Goal: Find specific page/section: Find specific page/section

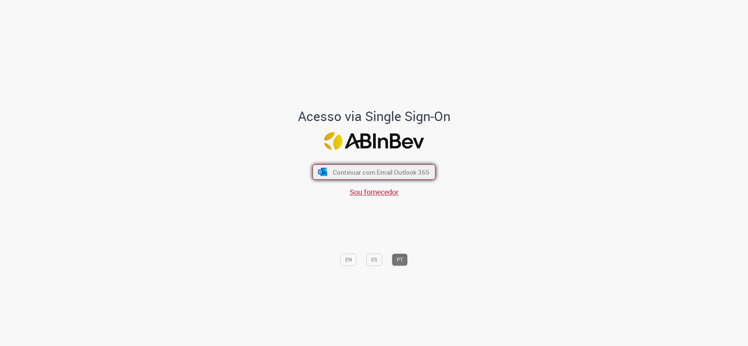
click at [421, 170] on span "Continuar com Email Outlook 365" at bounding box center [381, 172] width 96 height 8
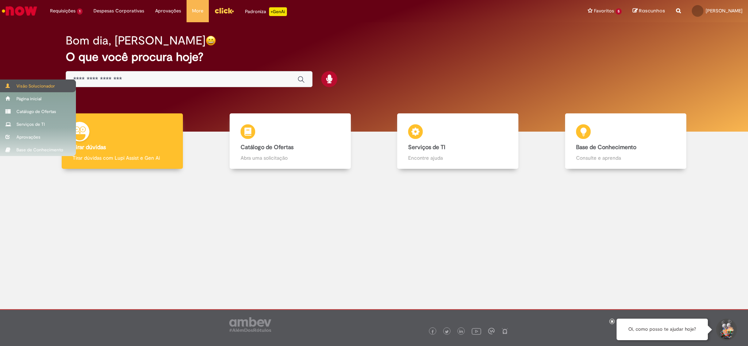
click at [26, 82] on div "Visão Solucionador" at bounding box center [38, 86] width 76 height 13
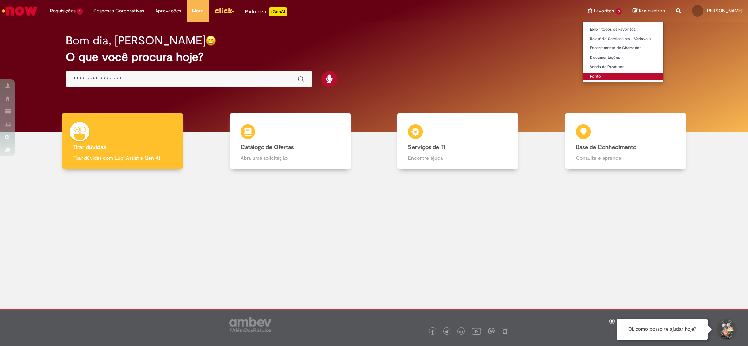
click at [603, 74] on link "Ponto" at bounding box center [622, 77] width 81 height 8
